Goal: Use online tool/utility: Utilize a website feature to perform a specific function

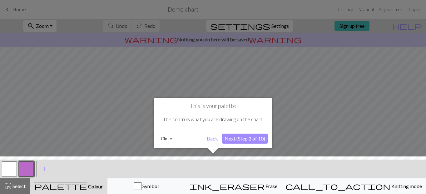
click at [247, 138] on button "Next (Step 2 of 10)" at bounding box center [245, 138] width 46 height 10
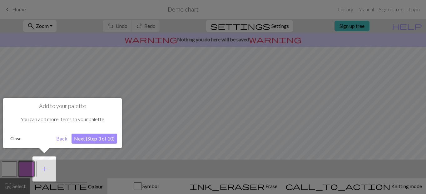
click at [102, 139] on button "Next (Step 3 of 10)" at bounding box center [94, 138] width 46 height 10
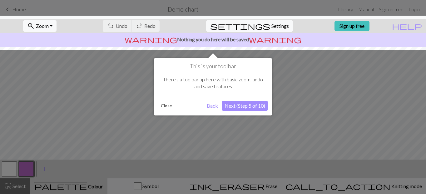
click at [246, 107] on button "Next (Step 5 of 10)" at bounding box center [245, 105] width 46 height 10
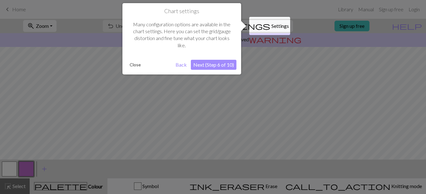
click at [223, 66] on button "Next (Step 6 of 10)" at bounding box center [214, 65] width 46 height 10
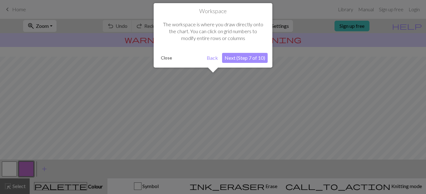
scroll to position [37, 0]
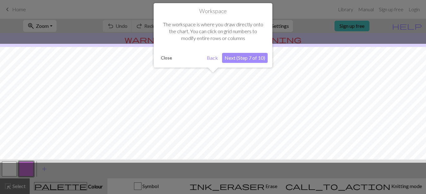
click at [250, 57] on button "Next (Step 7 of 10)" at bounding box center [245, 58] width 46 height 10
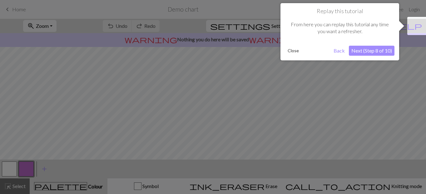
click at [369, 53] on button "Next (Step 8 of 10)" at bounding box center [372, 51] width 46 height 10
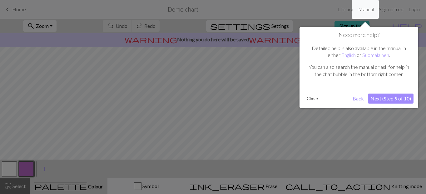
click at [391, 98] on button "Next (Step 9 of 10)" at bounding box center [391, 98] width 46 height 10
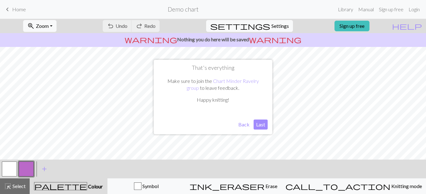
click at [260, 124] on button "Last" at bounding box center [260, 124] width 14 height 10
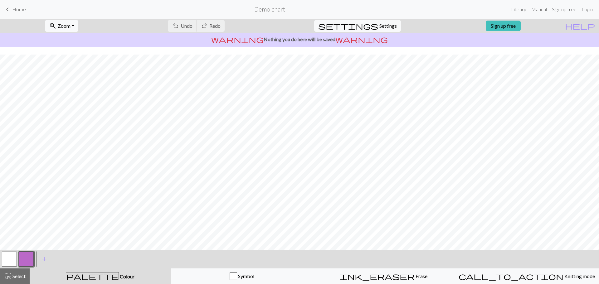
scroll to position [29, 0]
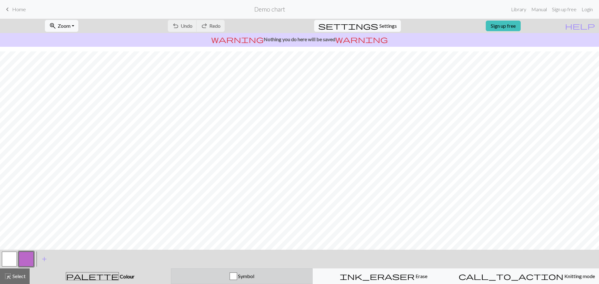
click at [267, 193] on div "Symbol" at bounding box center [242, 276] width 134 height 7
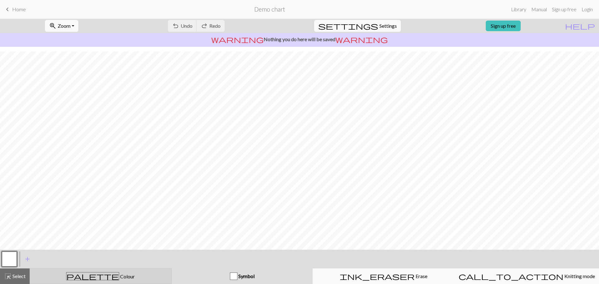
click at [143, 193] on div "palette Colour Colour" at bounding box center [101, 276] width 134 height 8
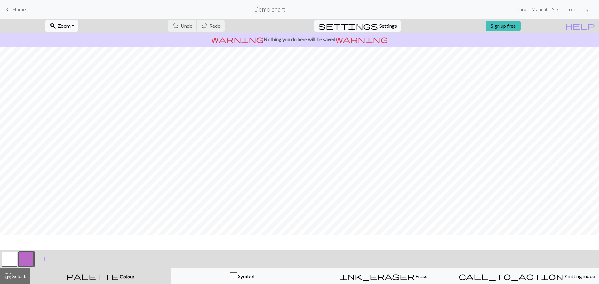
scroll to position [0, 0]
click at [383, 24] on span "Settings" at bounding box center [388, 25] width 17 height 7
select select "aran"
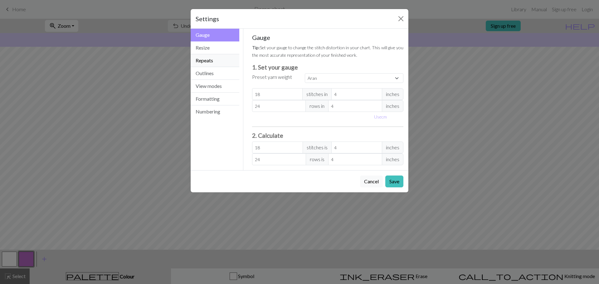
click at [207, 60] on button "Repeats" at bounding box center [215, 60] width 49 height 13
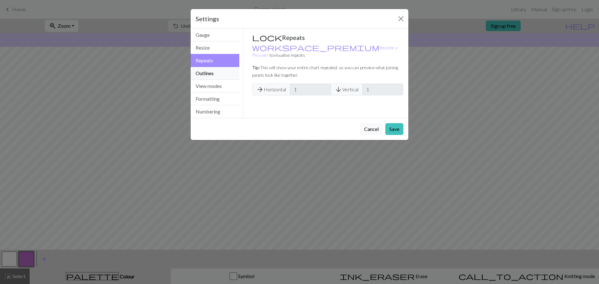
click at [211, 72] on button "Outlines" at bounding box center [215, 73] width 49 height 13
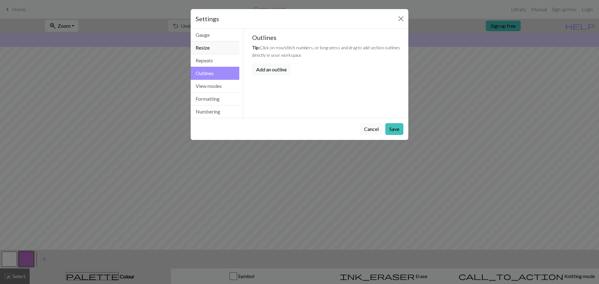
click at [209, 49] on button "Resize" at bounding box center [215, 48] width 49 height 13
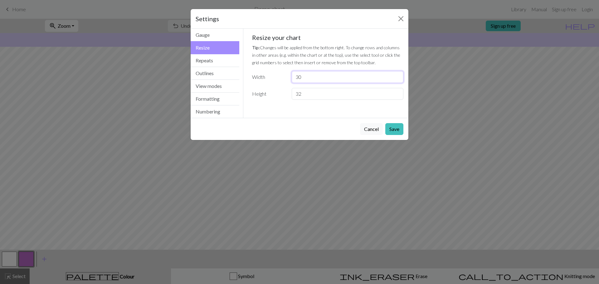
drag, startPoint x: 305, startPoint y: 76, endPoint x: 288, endPoint y: 76, distance: 17.2
click at [288, 76] on div "30" at bounding box center [347, 77] width 119 height 12
type input "50"
drag, startPoint x: 306, startPoint y: 93, endPoint x: 276, endPoint y: 93, distance: 30.3
click at [276, 93] on div "Height 32" at bounding box center [327, 94] width 159 height 12
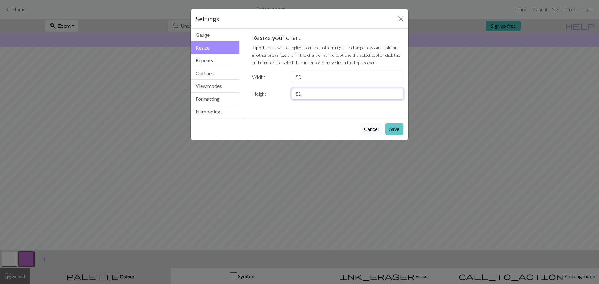
type input "50"
click at [389, 129] on button "Save" at bounding box center [394, 129] width 18 height 12
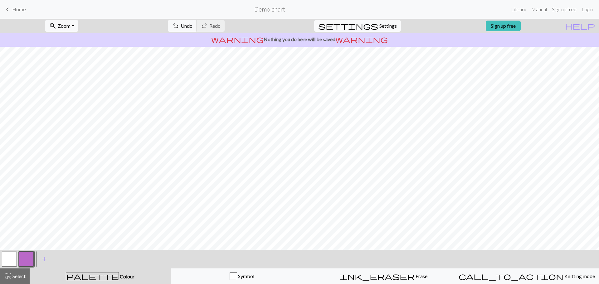
click at [380, 24] on span "Settings" at bounding box center [388, 25] width 17 height 7
select select "aran"
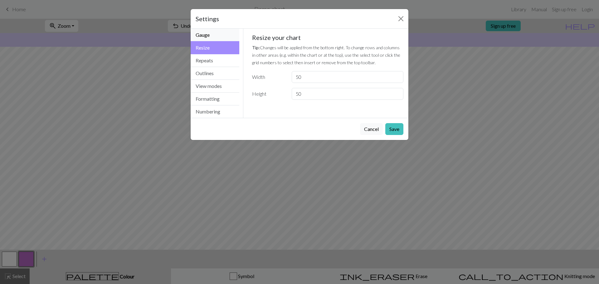
click at [208, 36] on button "Gauge" at bounding box center [215, 35] width 49 height 13
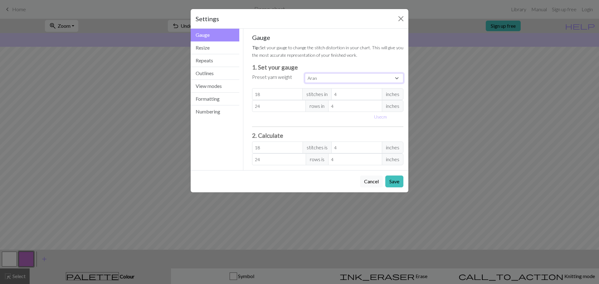
click at [317, 78] on select "Custom Square Lace Light Fingering Fingering Sport Double knit Worsted Aran Bul…" at bounding box center [354, 78] width 99 height 10
click at [392, 95] on span "inches" at bounding box center [393, 94] width 22 height 12
click at [382, 118] on button "Use cm" at bounding box center [380, 117] width 18 height 10
type input "10.16"
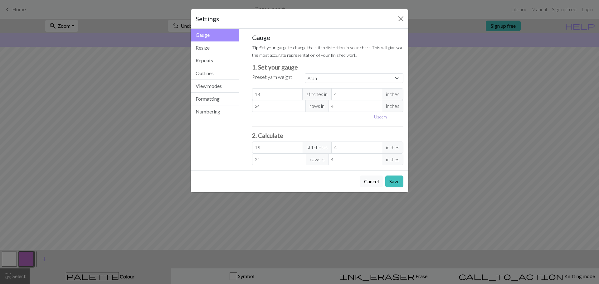
type input "10.16"
drag, startPoint x: 266, startPoint y: 94, endPoint x: 233, endPoint y: 94, distance: 33.4
click at [233, 94] on div "Gauge Gauge Resize Repeats Outlines View modes Formatting Numbering Gauge Resiz…" at bounding box center [299, 100] width 225 height 142
select select "custom"
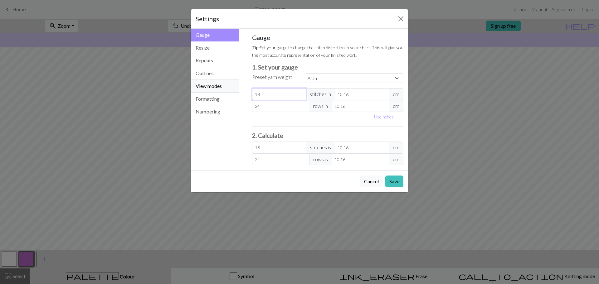
type input "6"
type input "60"
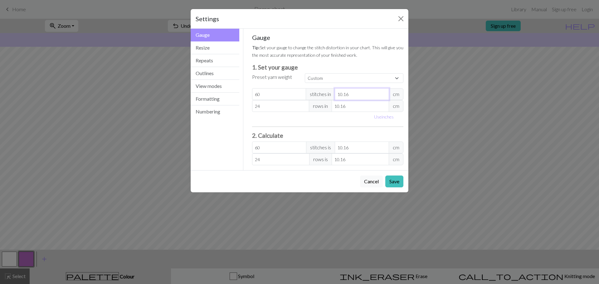
drag, startPoint x: 357, startPoint y: 94, endPoint x: 330, endPoint y: 94, distance: 26.8
click at [331, 95] on div "60 stitches in 10.16 cm" at bounding box center [328, 94] width 152 height 12
type input "4"
type input "152.4"
type input "46"
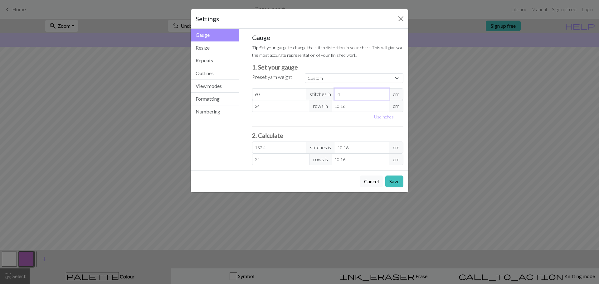
type input "13.25"
type input "460"
type input "1.33"
type input "460"
click at [303, 86] on div "Gauge Tip: Set your gauge to change the stitch distortion in your chart. This w…" at bounding box center [328, 100] width 152 height 132
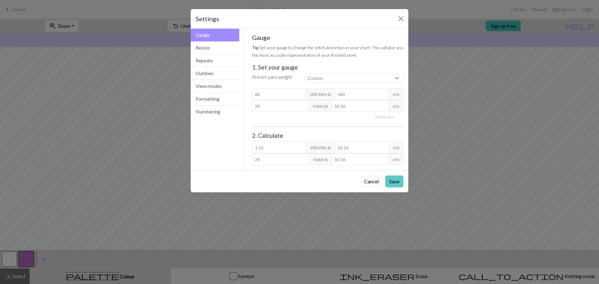
click at [394, 180] on button "Save" at bounding box center [394, 182] width 18 height 12
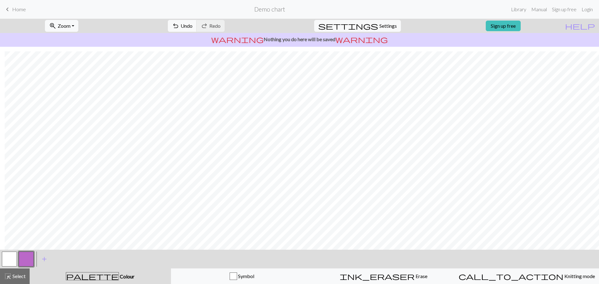
scroll to position [5, 0]
click at [371, 28] on span "settings" at bounding box center [348, 26] width 60 height 9
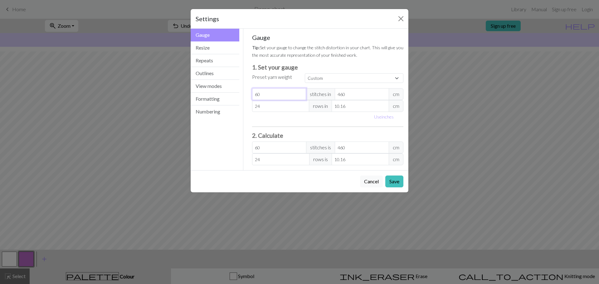
click at [278, 91] on input "60" at bounding box center [279, 94] width 54 height 12
click at [272, 105] on input "24" at bounding box center [280, 106] width 57 height 12
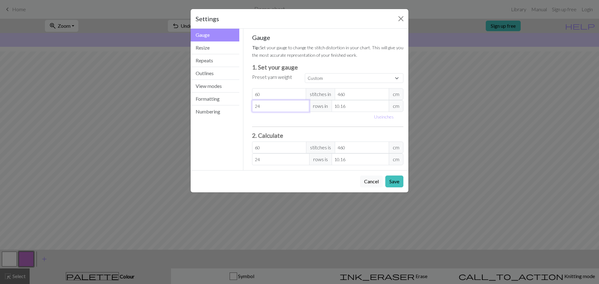
type input "2"
type input "0"
type input "4"
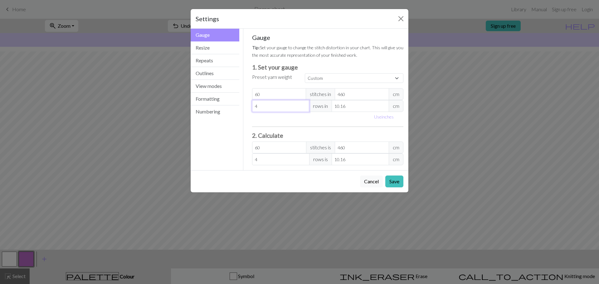
type input "46"
type input "460"
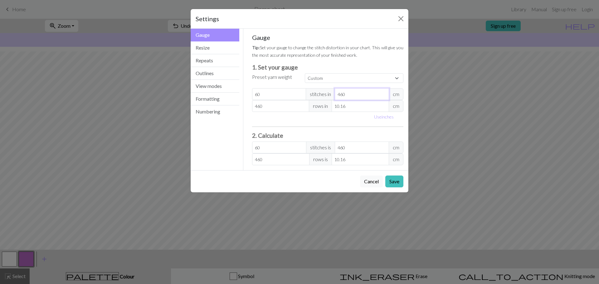
click at [351, 97] on input "460" at bounding box center [362, 94] width 54 height 12
type input "46"
type input "600"
type input "4"
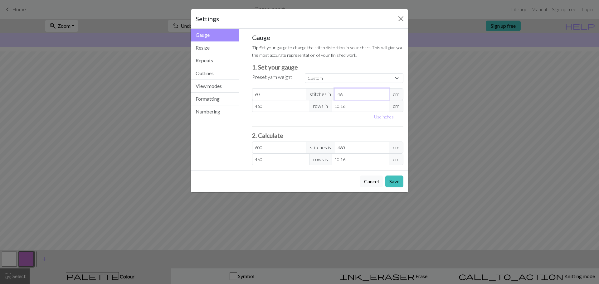
type input "6900"
type input "2"
type input "13800"
type input "21"
type input "1314.29"
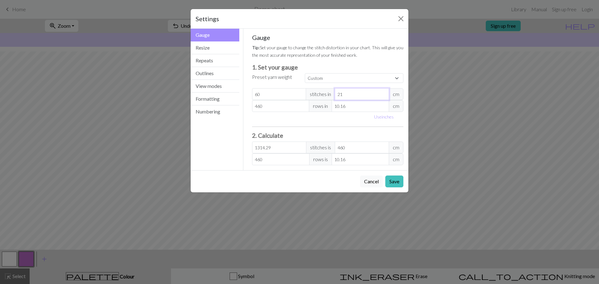
type input "21"
click at [349, 105] on input "10.16" at bounding box center [360, 106] width 57 height 12
type input "1"
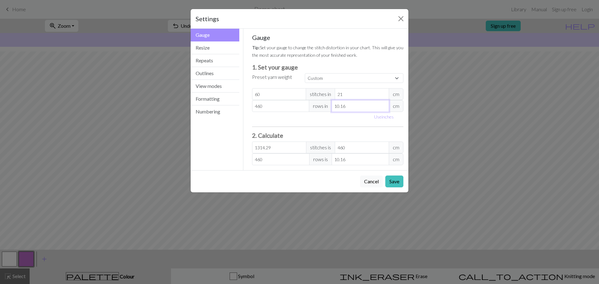
type input "4673.6"
type input "18"
type input "259.64"
type input "180"
type input "25.96"
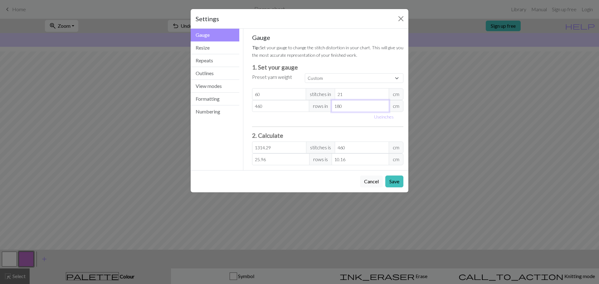
type input "180"
click at [398, 184] on button "Save" at bounding box center [394, 182] width 18 height 12
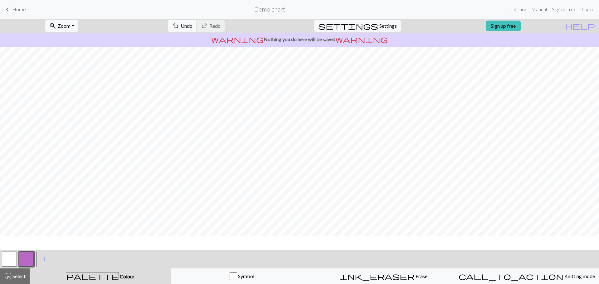
scroll to position [0, 0]
click at [78, 26] on button "zoom_in Zoom Zoom" at bounding box center [61, 26] width 33 height 12
click at [72, 75] on button "50%" at bounding box center [69, 75] width 49 height 10
click at [368, 29] on span "settings" at bounding box center [348, 26] width 60 height 9
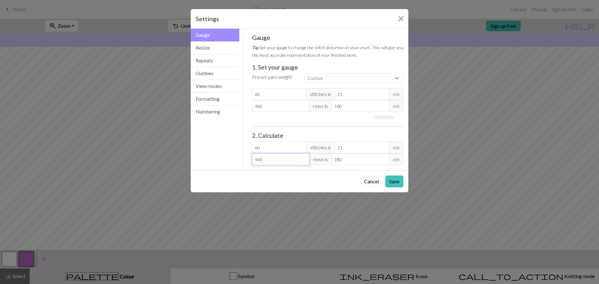
type input "459"
type input "179.61"
click at [304, 162] on input "459" at bounding box center [280, 160] width 57 height 12
type input "458"
type input "179.22"
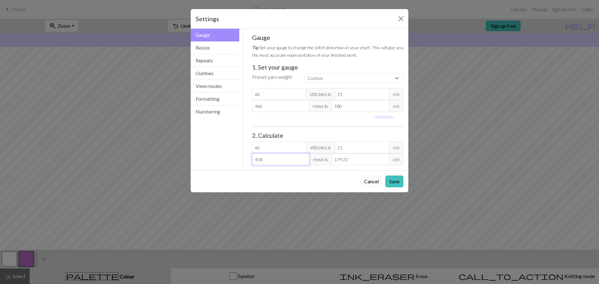
click at [304, 162] on input "458" at bounding box center [280, 160] width 57 height 12
type input "457"
type input "178.83"
click at [304, 162] on input "457" at bounding box center [280, 160] width 57 height 12
type input "458"
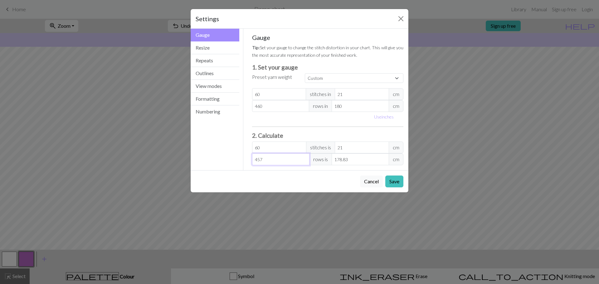
type input "179.22"
click at [303, 158] on input "458" at bounding box center [280, 160] width 57 height 12
type input "459"
type input "179.61"
click at [303, 158] on input "459" at bounding box center [280, 160] width 57 height 12
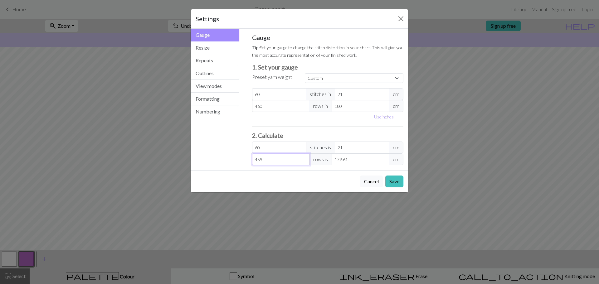
type input "460"
type input "180"
click at [303, 158] on input "460" at bounding box center [280, 160] width 57 height 12
type input "461"
type input "180.39"
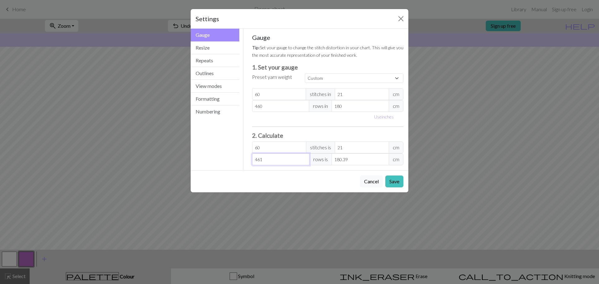
click at [303, 158] on input "461" at bounding box center [280, 160] width 57 height 12
type input "460"
type input "180"
type input "460"
click at [304, 161] on input "460" at bounding box center [280, 160] width 57 height 12
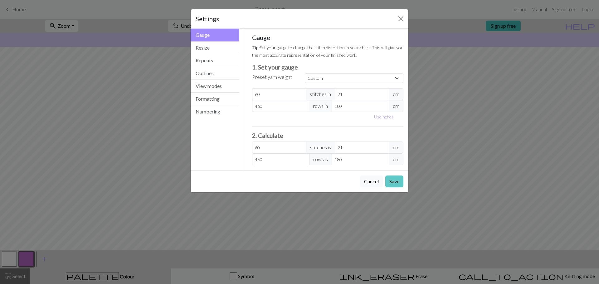
click at [401, 182] on button "Save" at bounding box center [394, 182] width 18 height 12
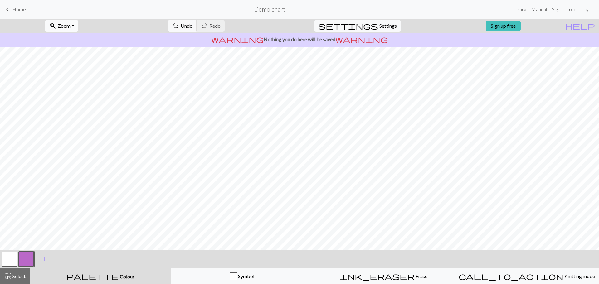
click at [78, 24] on button "zoom_in Zoom Zoom" at bounding box center [61, 26] width 33 height 12
click at [79, 82] on button "100%" at bounding box center [69, 85] width 49 height 10
click at [384, 23] on span "Settings" at bounding box center [388, 25] width 17 height 7
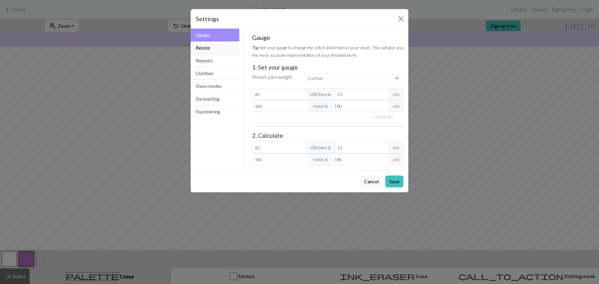
click at [214, 51] on button "Resize" at bounding box center [215, 48] width 49 height 13
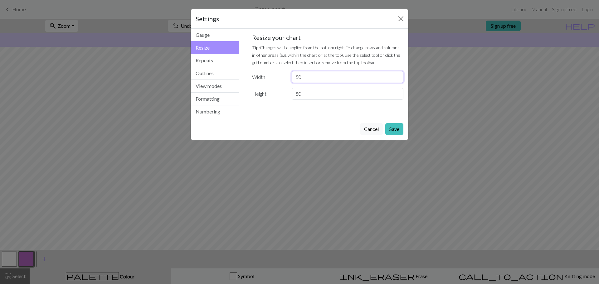
drag, startPoint x: 306, startPoint y: 75, endPoint x: 293, endPoint y: 75, distance: 13.1
click at [293, 75] on input "50" at bounding box center [348, 77] width 112 height 12
type input "60"
drag, startPoint x: 307, startPoint y: 93, endPoint x: 283, endPoint y: 92, distance: 23.8
click at [283, 92] on div "Height 50" at bounding box center [327, 94] width 159 height 12
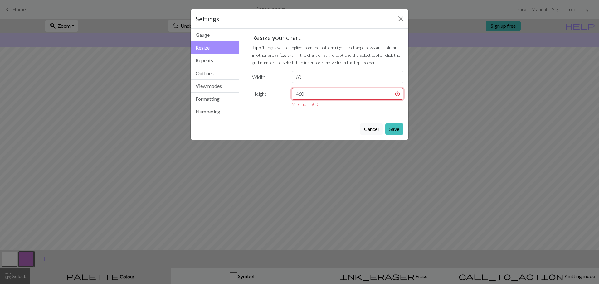
drag, startPoint x: 331, startPoint y: 97, endPoint x: 290, endPoint y: 92, distance: 41.8
click at [290, 92] on div "460 Maximum 300" at bounding box center [347, 98] width 119 height 20
type input "300"
click at [393, 129] on button "Save" at bounding box center [394, 129] width 18 height 12
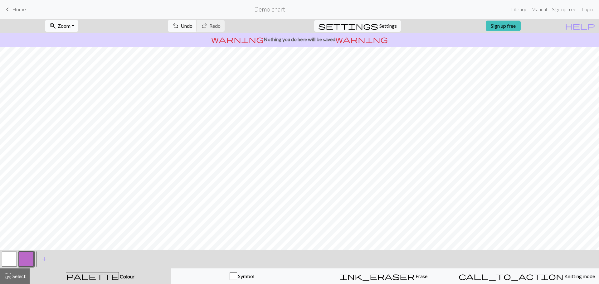
click at [71, 26] on span "Zoom" at bounding box center [64, 26] width 13 height 6
click at [74, 60] on button "Fit height" at bounding box center [69, 60] width 49 height 10
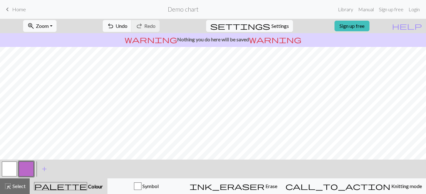
drag, startPoint x: 391, startPoint y: 0, endPoint x: 396, endPoint y: 23, distance: 23.3
click at [388, 23] on div "zoom_in Zoom Zoom Fit all Fit width Fit height 50% 100% 150% 200% undo Undo Und…" at bounding box center [194, 26] width 388 height 14
drag, startPoint x: 387, startPoint y: 0, endPoint x: 304, endPoint y: 11, distance: 83.4
click at [304, 11] on form "Demo chart" at bounding box center [183, 9] width 304 height 12
